Goal: Navigation & Orientation: Find specific page/section

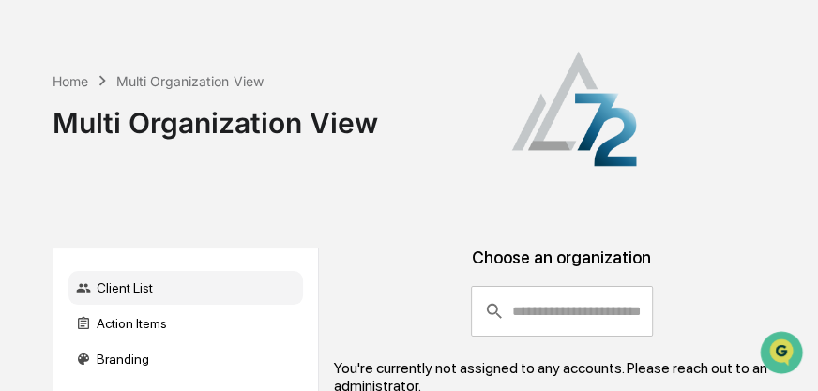
click at [144, 83] on div "Multi Organization View" at bounding box center [189, 81] width 146 height 16
click at [65, 73] on div "Home" at bounding box center [71, 81] width 36 height 16
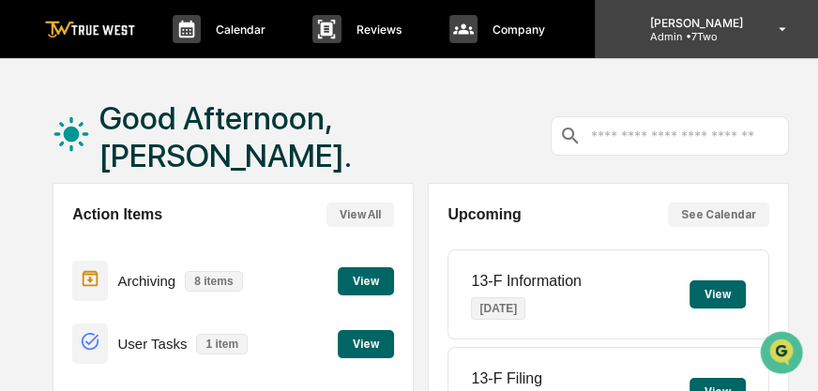
click at [680, 30] on p "Admin • 7Two" at bounding box center [692, 36] width 117 height 13
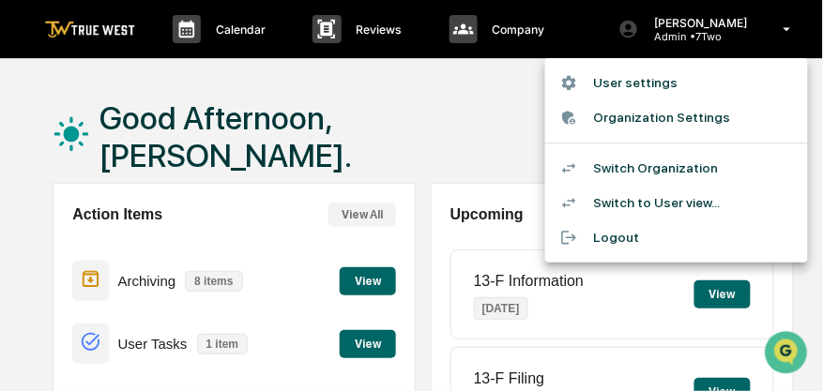
click at [682, 163] on li "Switch Organization" at bounding box center [676, 168] width 263 height 35
